Goal: Transaction & Acquisition: Subscribe to service/newsletter

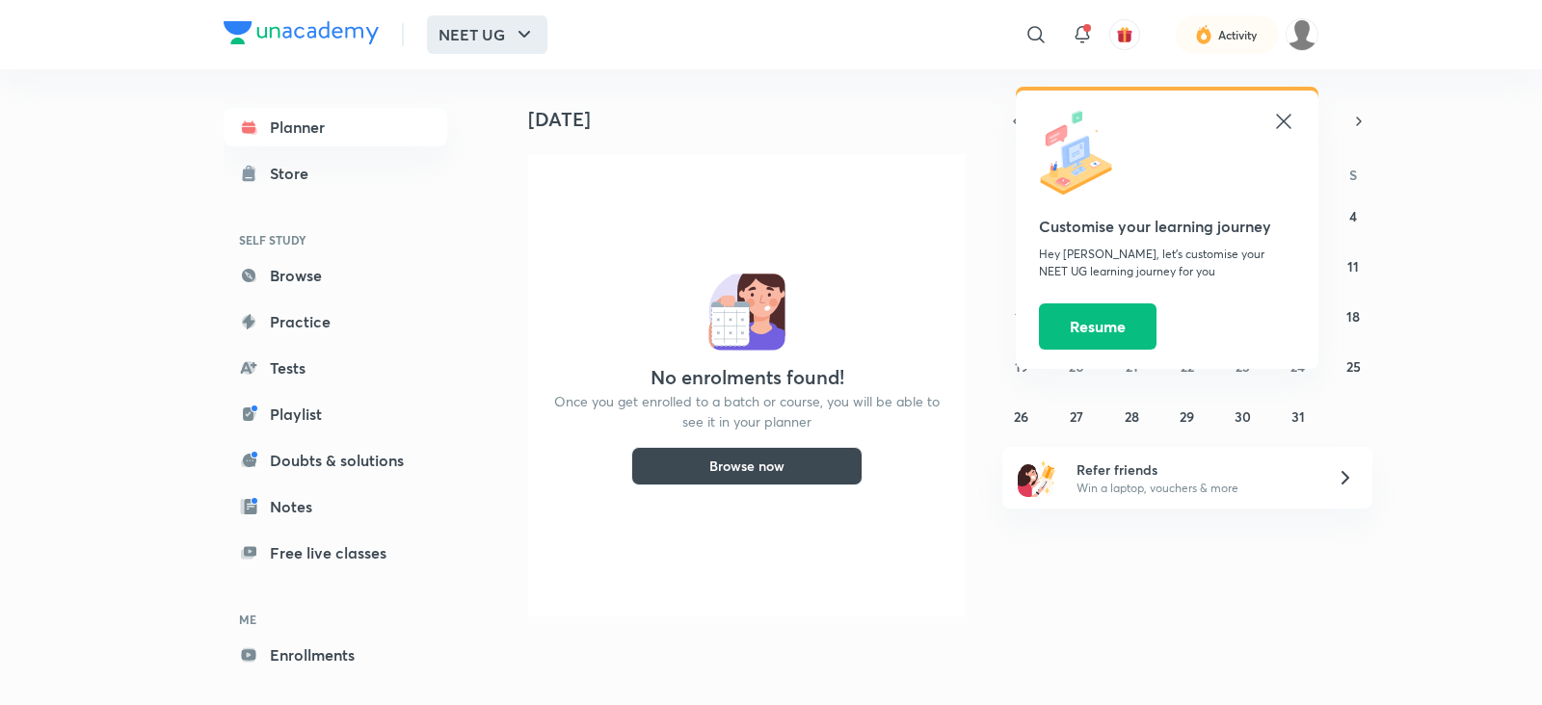
click at [492, 30] on button "NEET UG" at bounding box center [487, 34] width 120 height 39
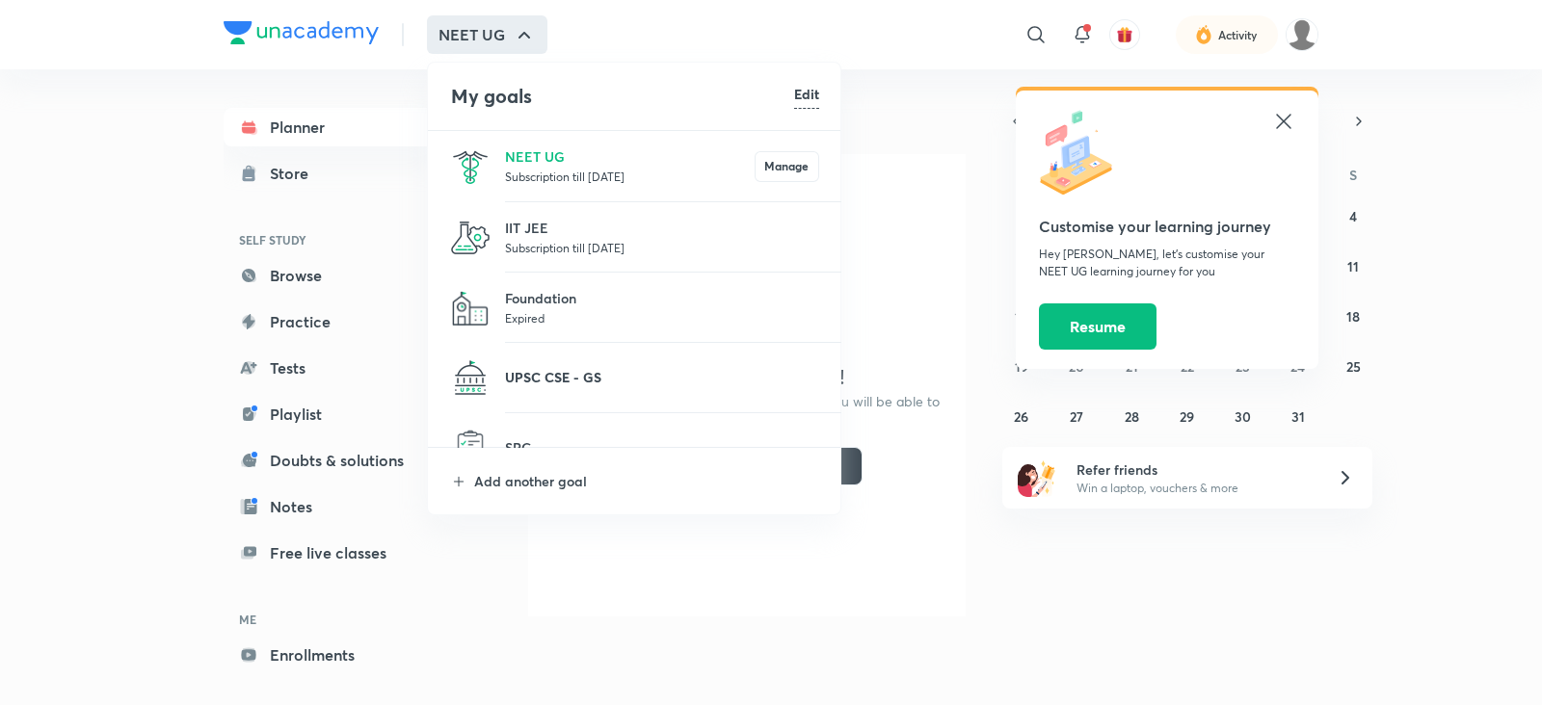
scroll to position [35, 0]
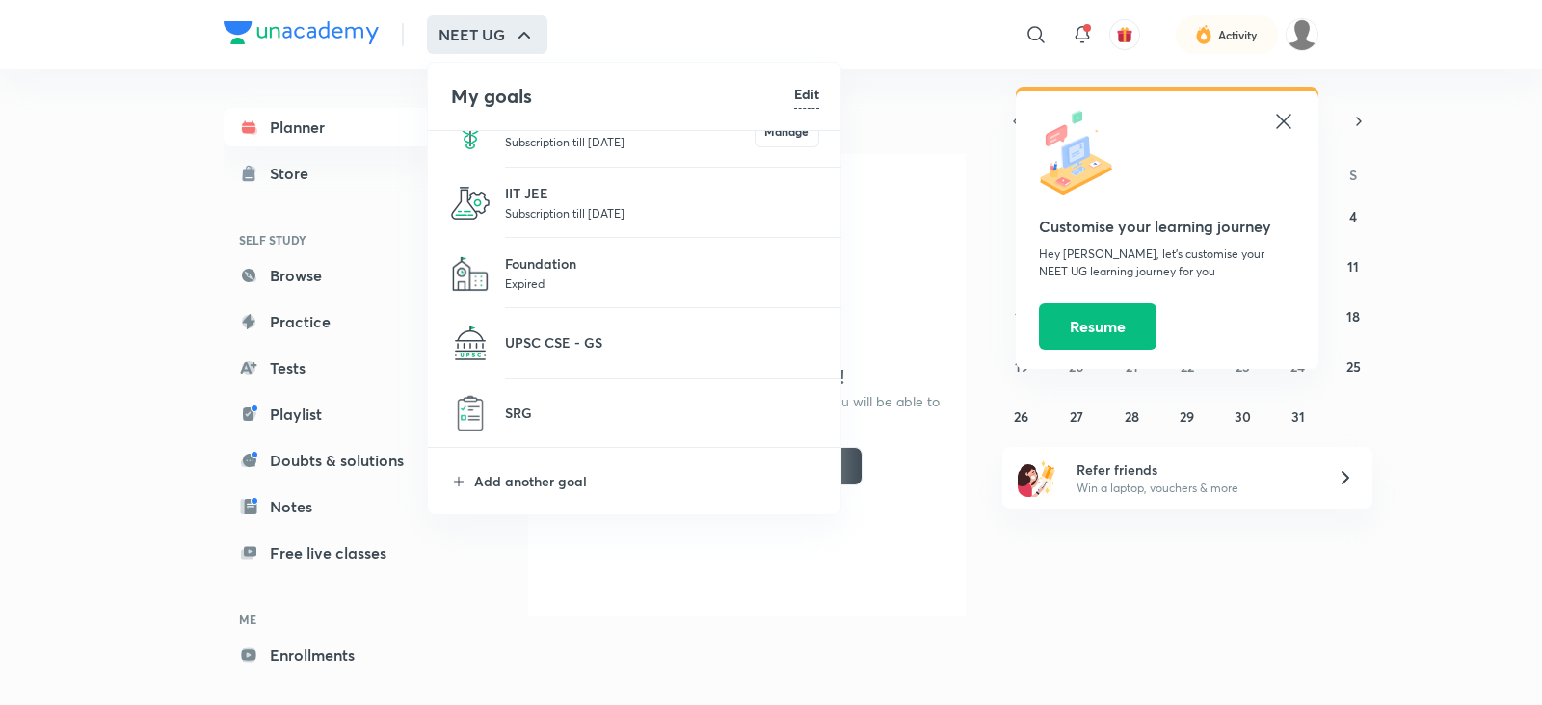
click at [582, 208] on p "Subscription till [DATE]" at bounding box center [662, 212] width 314 height 19
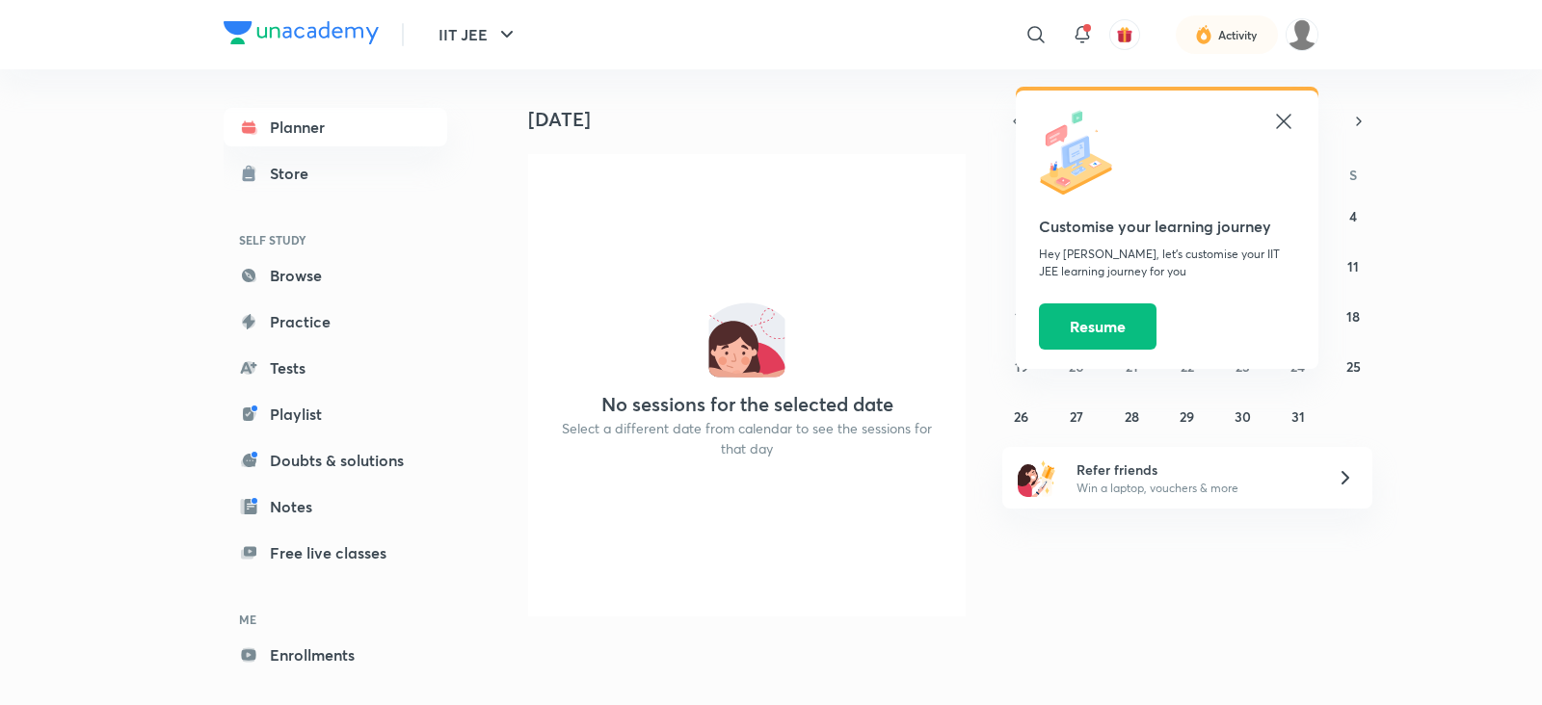
click at [1283, 121] on icon at bounding box center [1283, 121] width 14 height 14
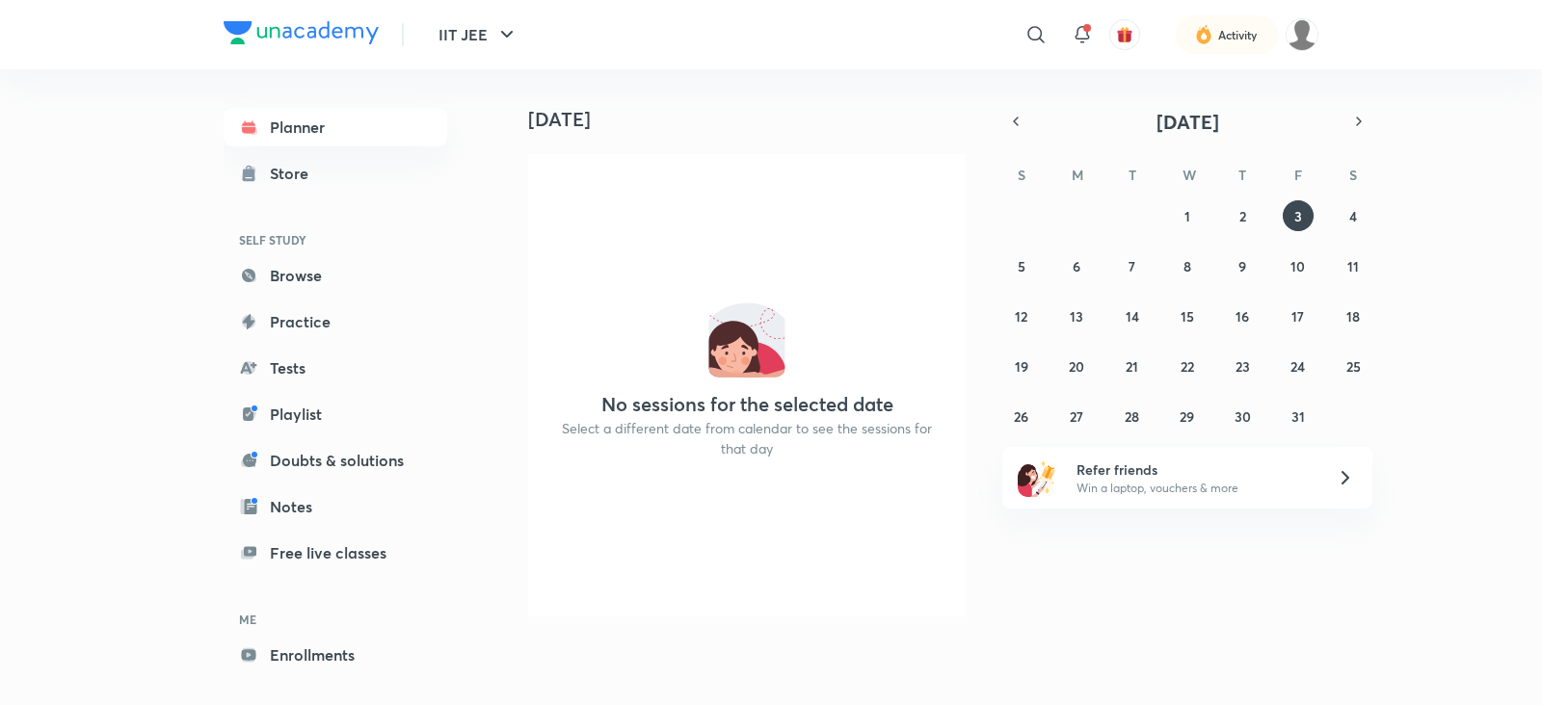
click at [1428, 559] on div "[DATE] No sessions for the selected date Select a different date from calendar …" at bounding box center [1019, 350] width 1037 height 563
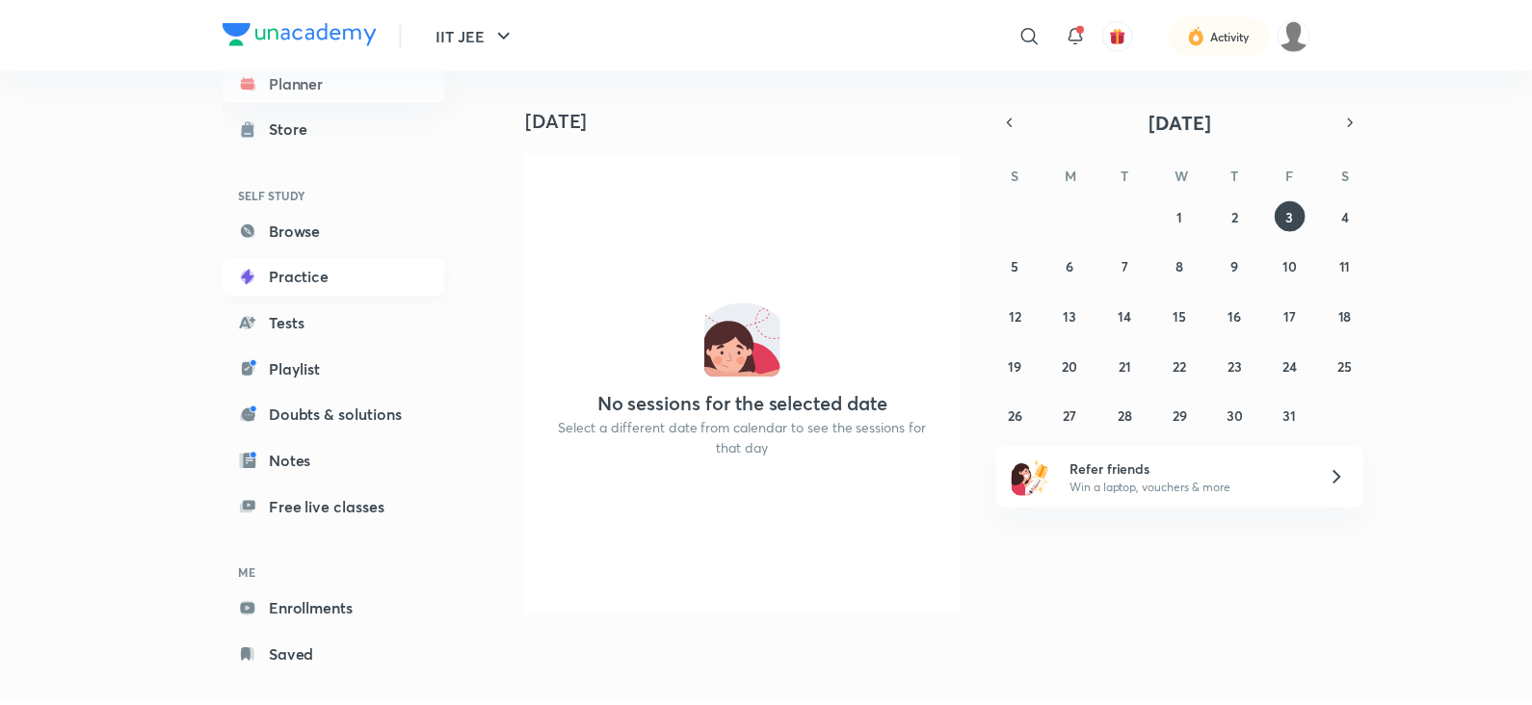
scroll to position [68, 0]
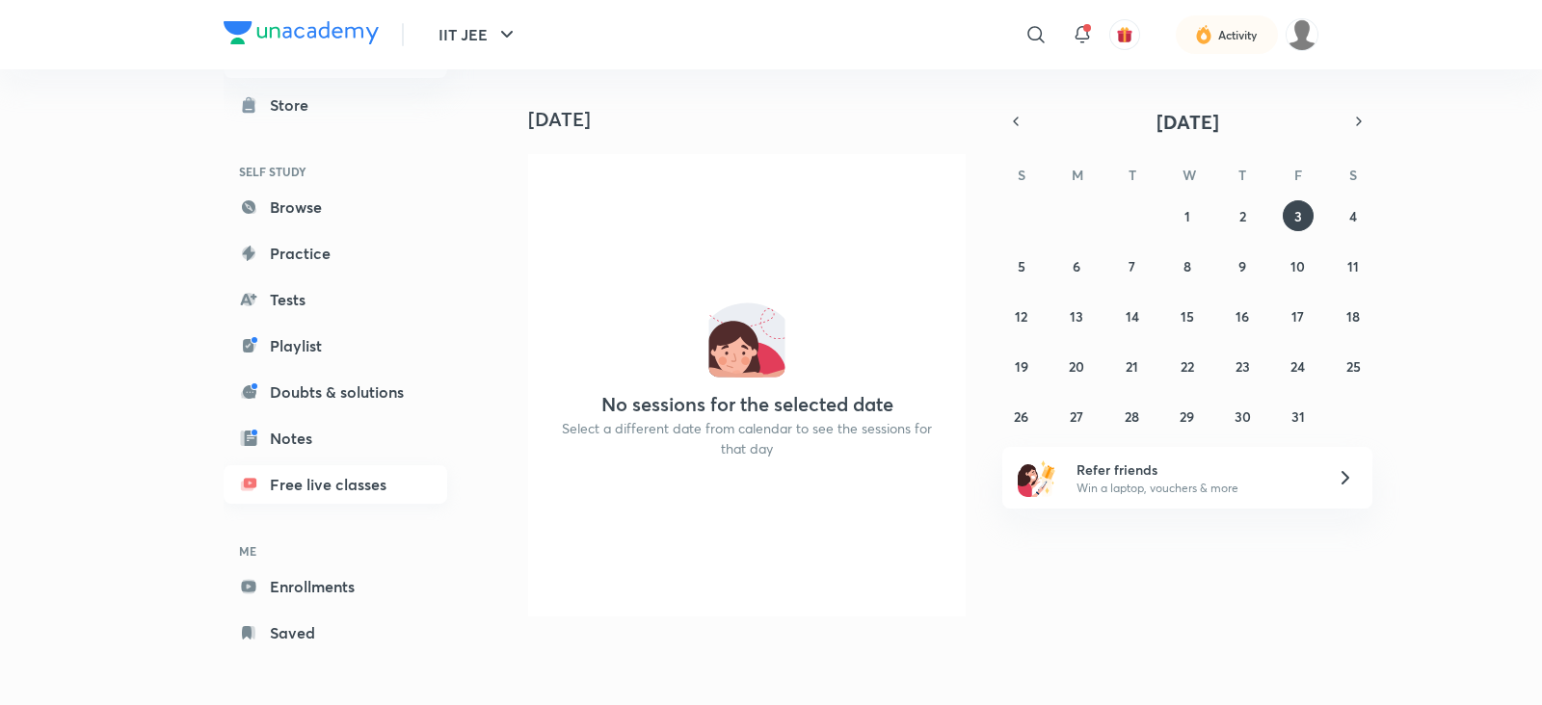
click at [336, 482] on link "Free live classes" at bounding box center [336, 485] width 224 height 39
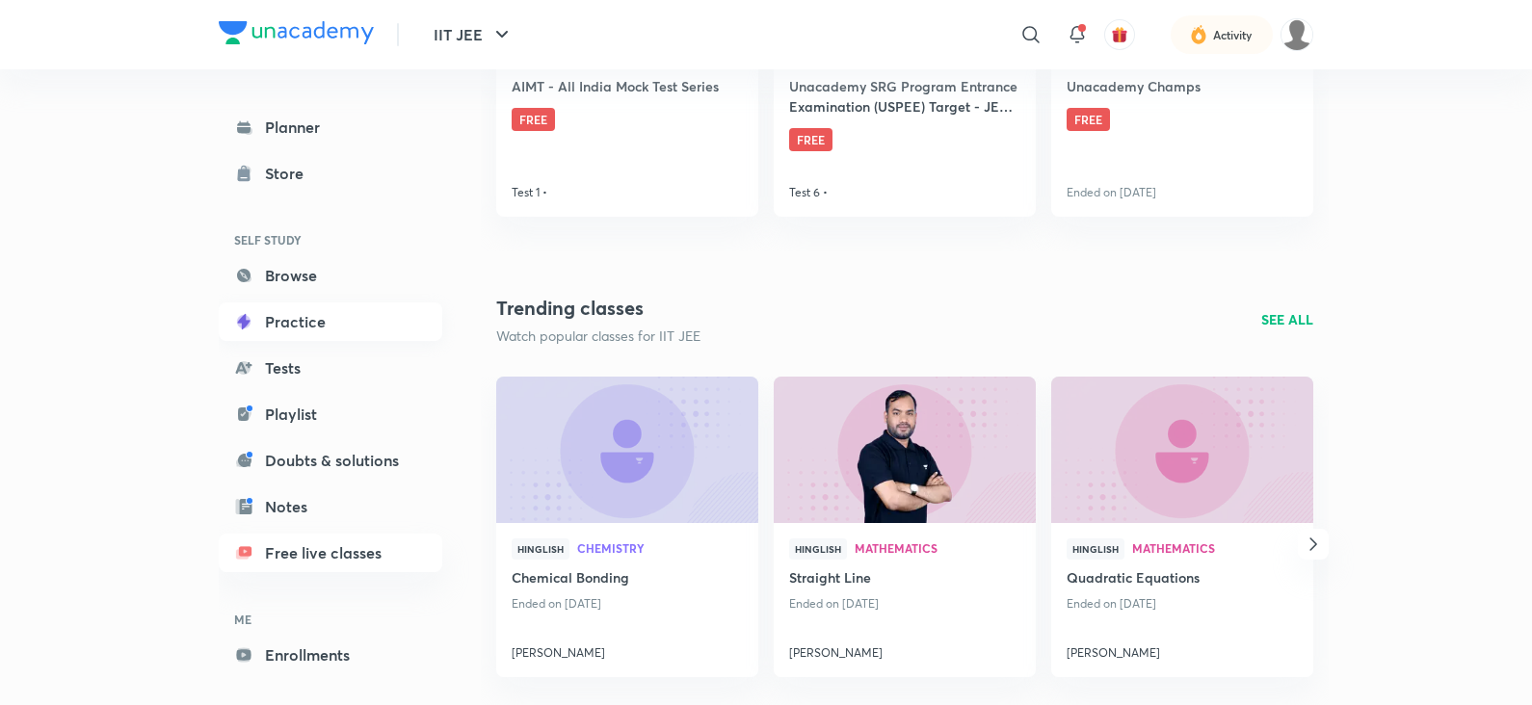
click at [286, 319] on link "Practice" at bounding box center [331, 322] width 224 height 39
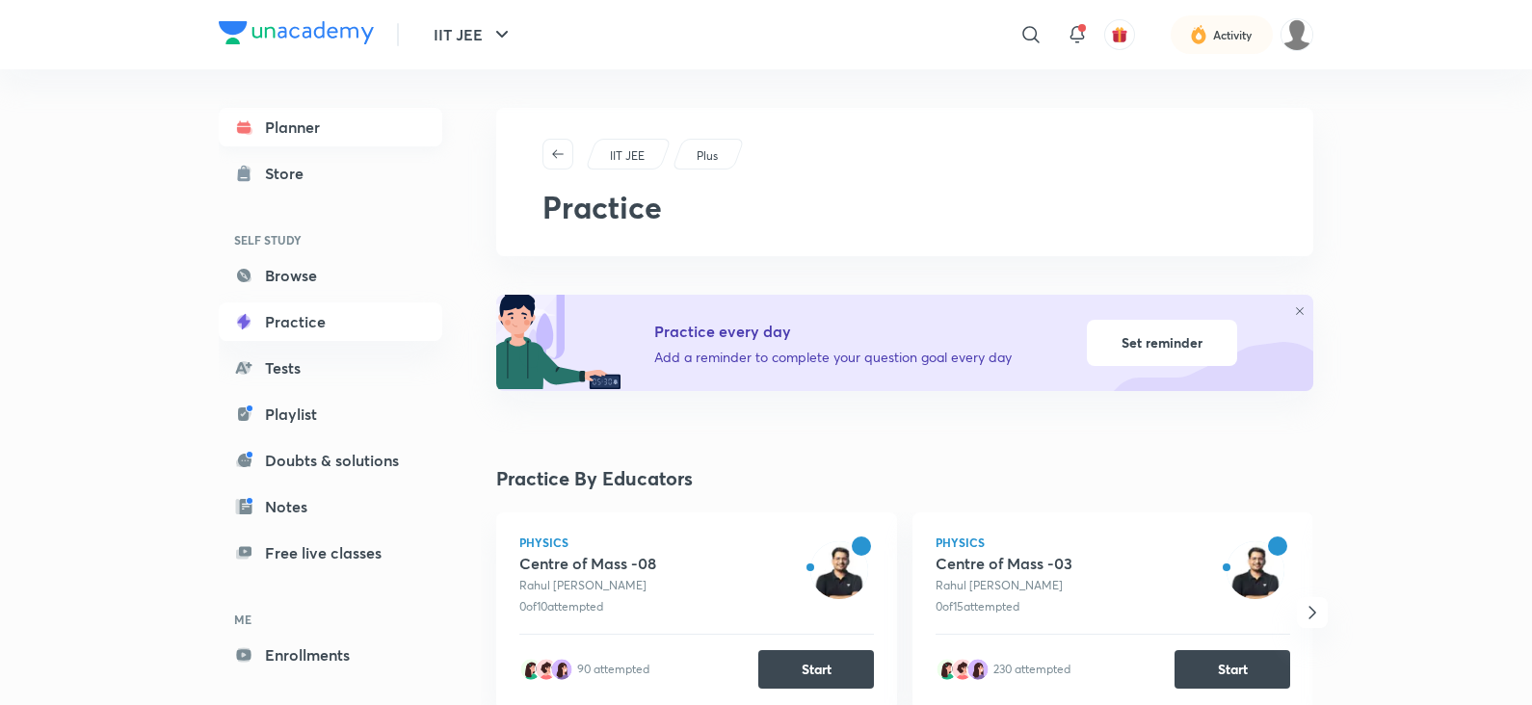
click at [295, 131] on link "Planner" at bounding box center [331, 127] width 224 height 39
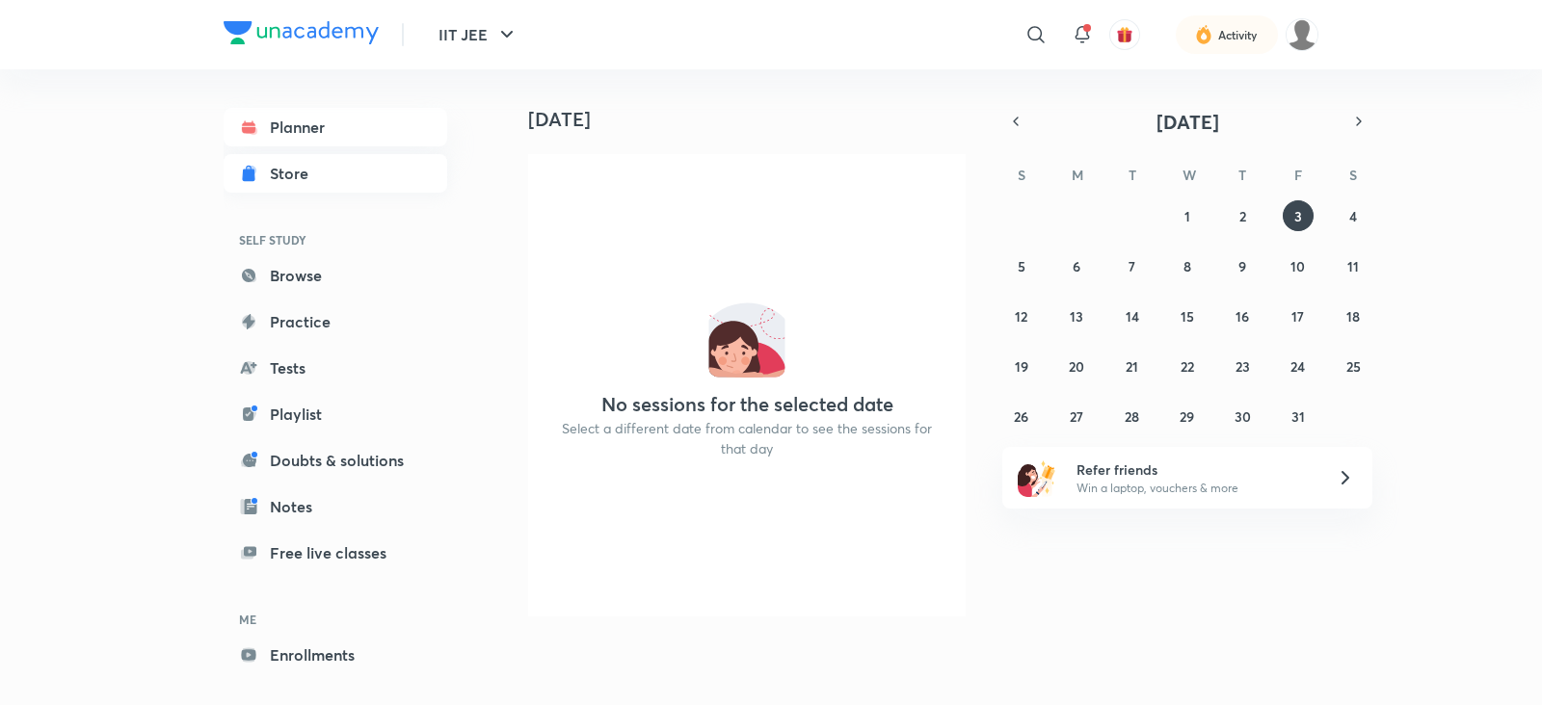
click at [298, 176] on div "Store" at bounding box center [295, 173] width 50 height 23
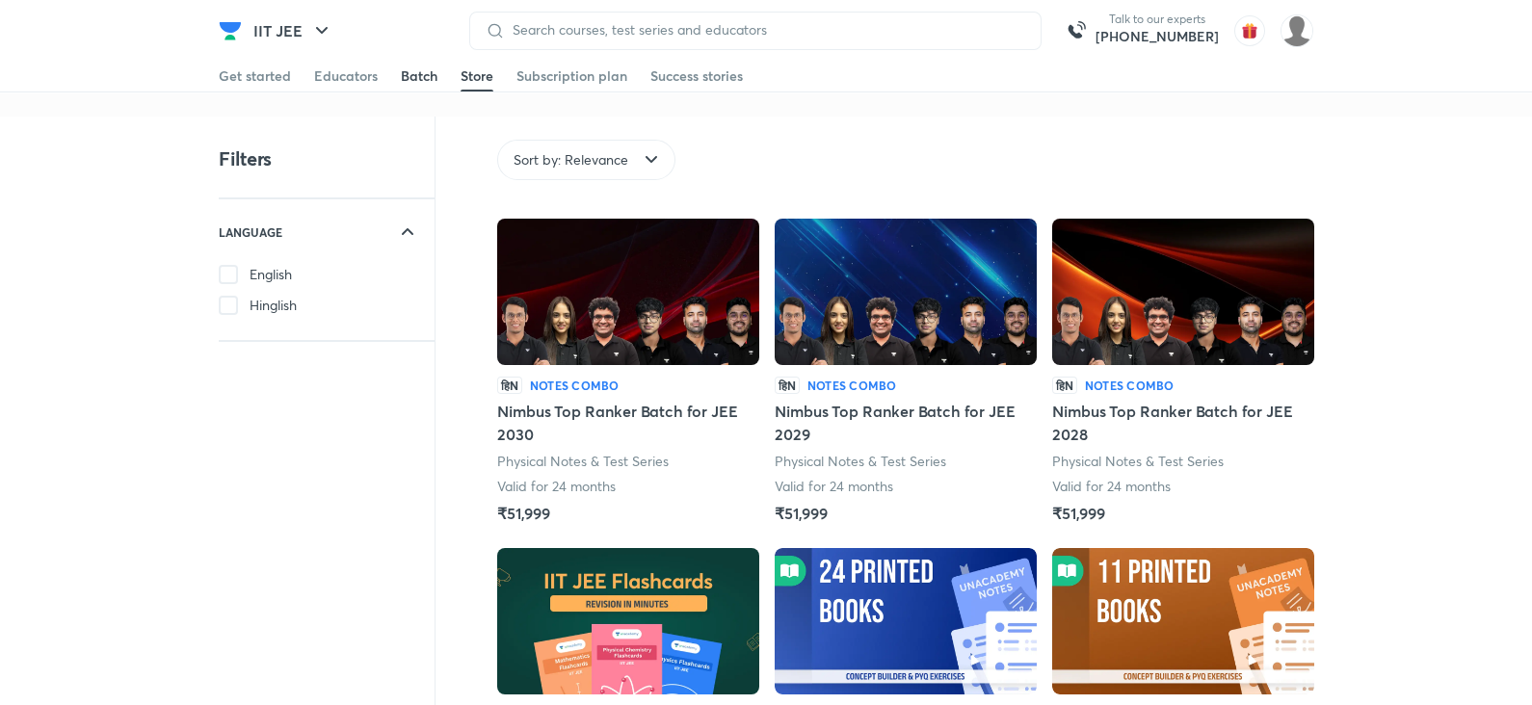
click at [412, 77] on div "Batch" at bounding box center [419, 76] width 37 height 19
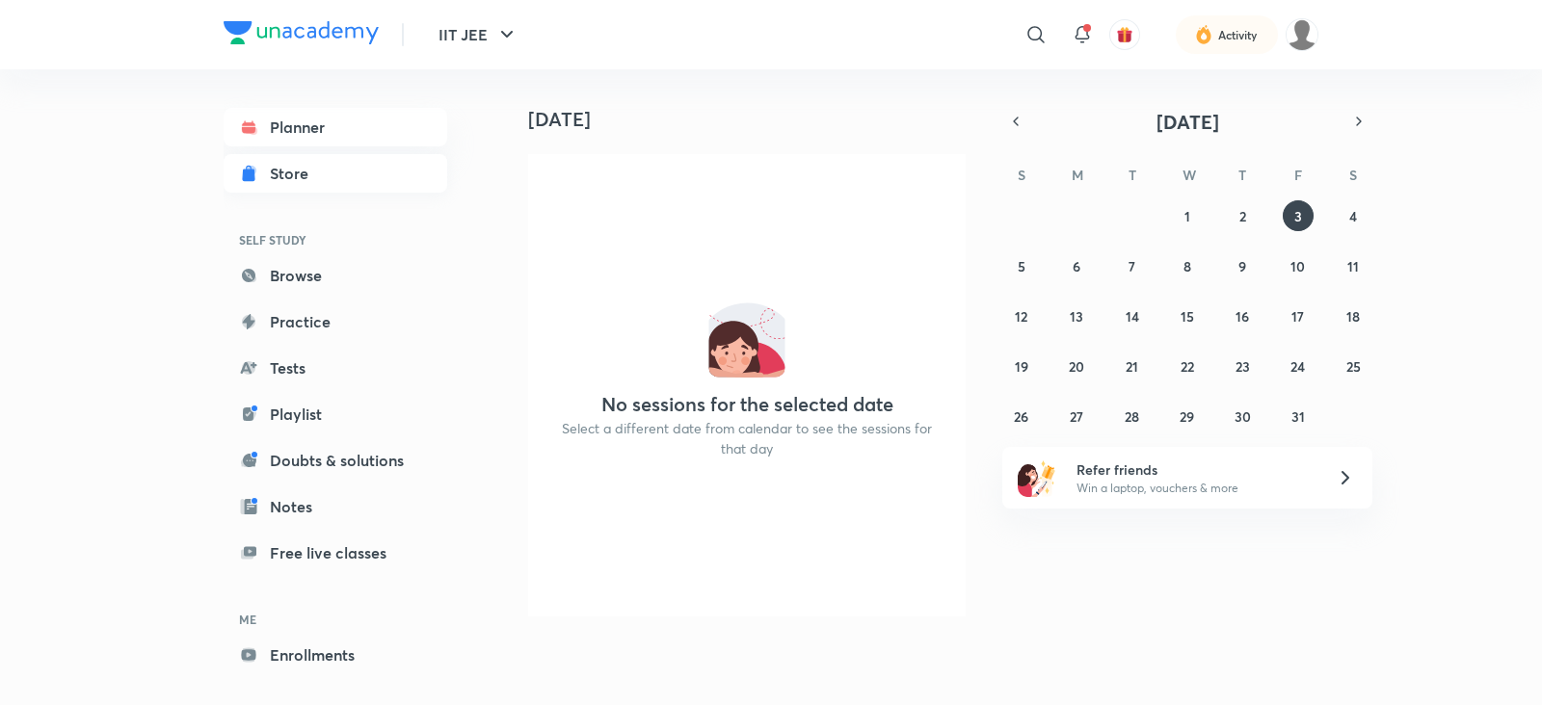
click at [290, 190] on link "Store" at bounding box center [336, 173] width 224 height 39
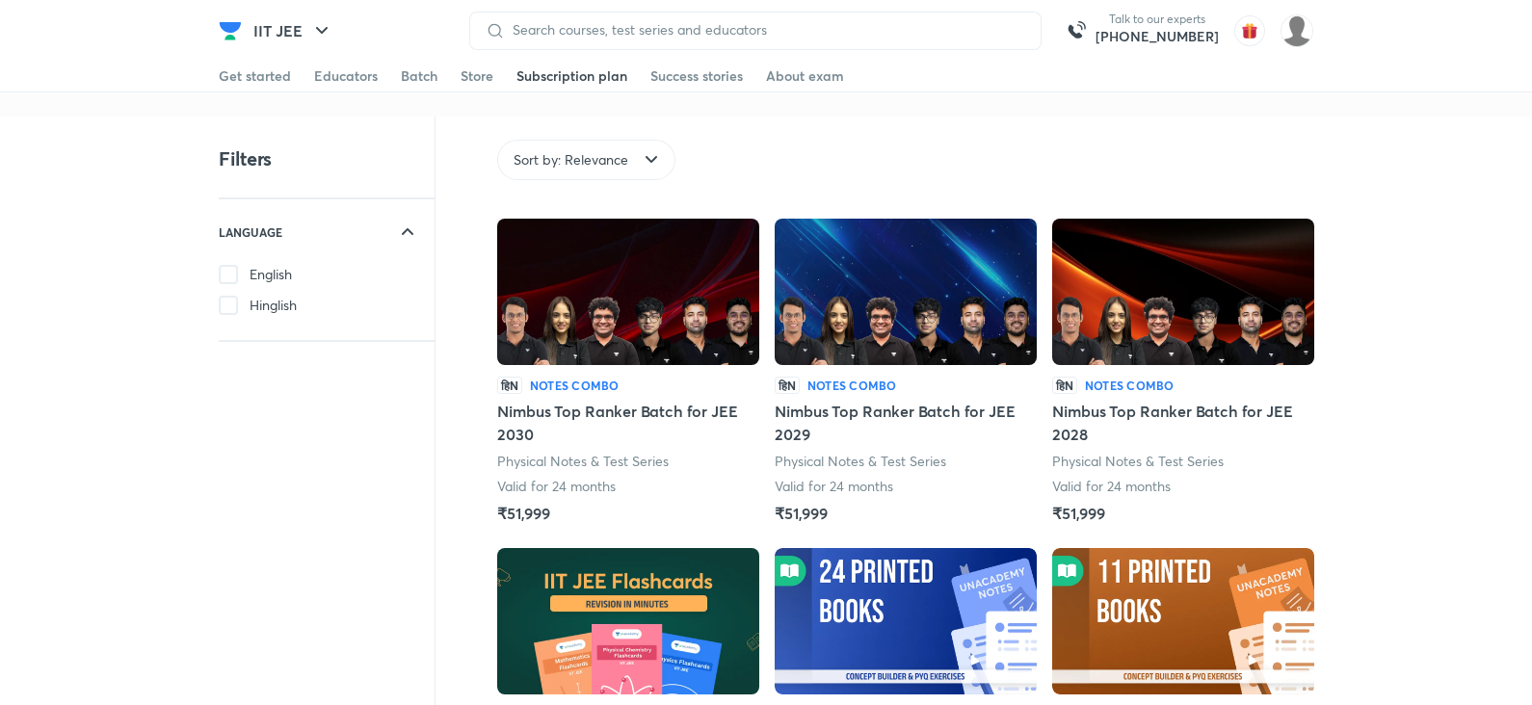
click at [547, 77] on div "Subscription plan" at bounding box center [572, 76] width 111 height 19
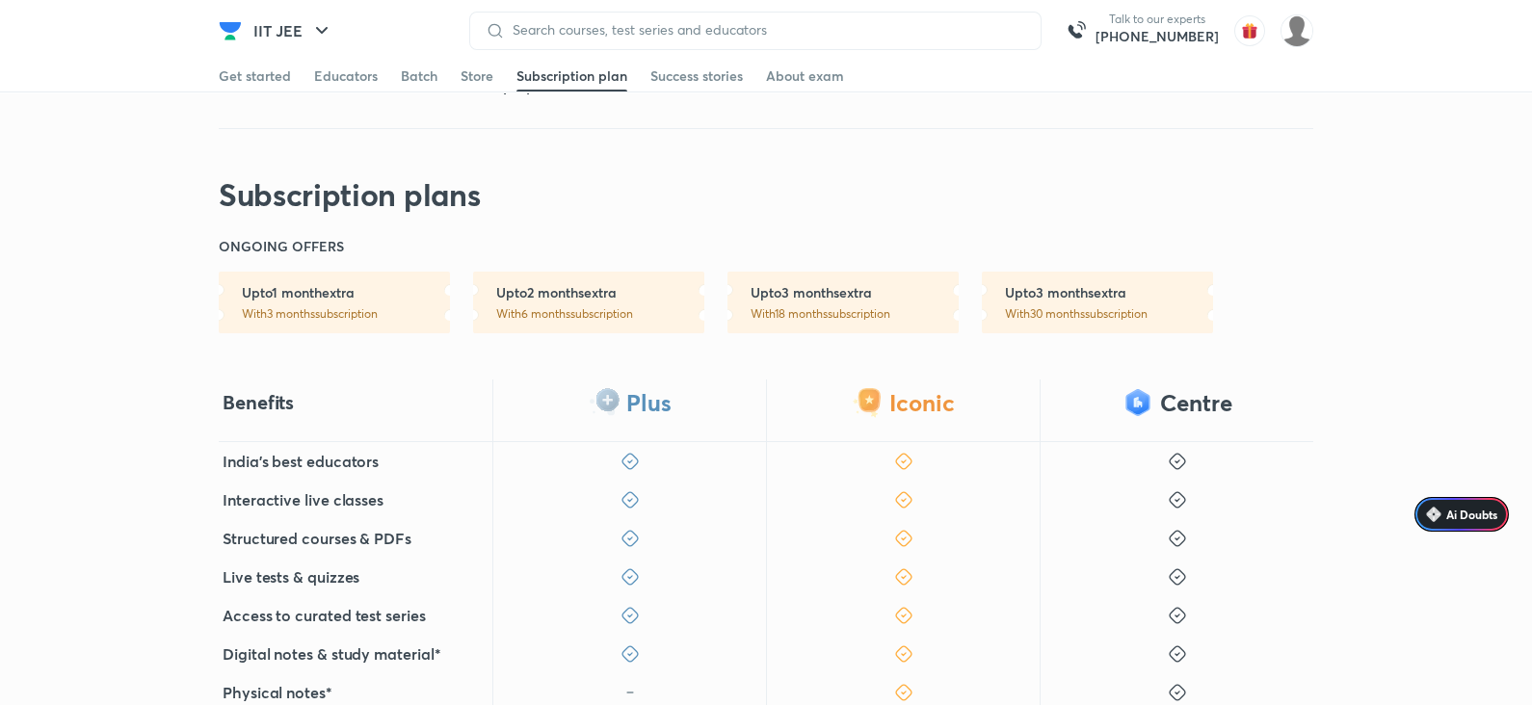
scroll to position [176, 0]
